Goal: Task Accomplishment & Management: Complete application form

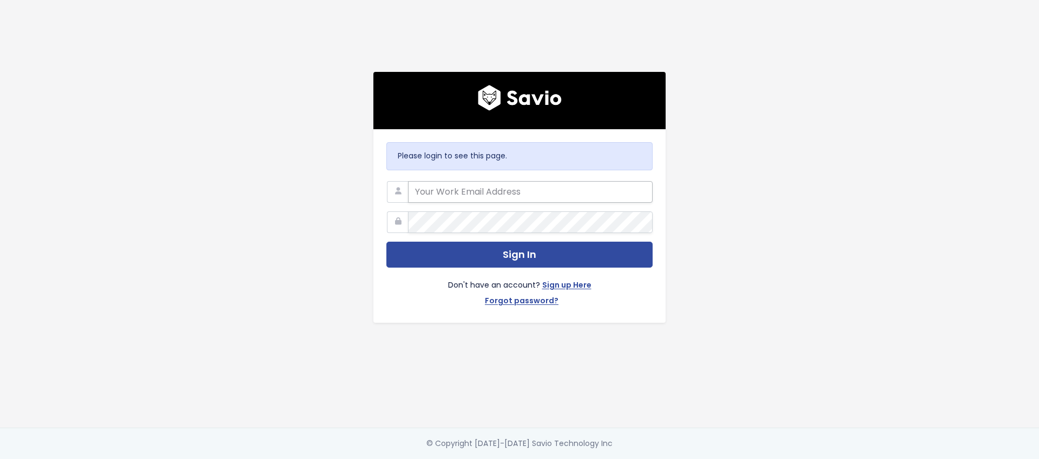
click at [430, 186] on input "email" at bounding box center [530, 192] width 245 height 22
type input "[EMAIL_ADDRESS][DOMAIN_NAME]"
click at [536, 192] on input "[EMAIL_ADDRESS][DOMAIN_NAME]" at bounding box center [530, 192] width 245 height 22
click at [536, 191] on input "[EMAIL_ADDRESS][DOMAIN_NAME]" at bounding box center [530, 192] width 245 height 22
click at [537, 191] on input "[EMAIL_ADDRESS][DOMAIN_NAME]" at bounding box center [530, 192] width 245 height 22
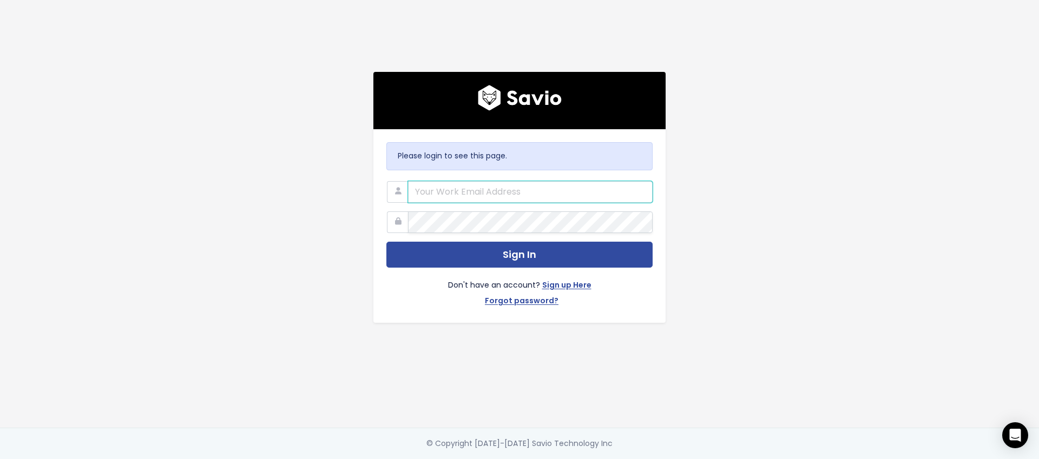
click at [408, 181] on div at bounding box center [408, 181] width 0 height 0
click at [571, 282] on link "Sign up Here" at bounding box center [566, 287] width 49 height 16
